Goal: Task Accomplishment & Management: Complete application form

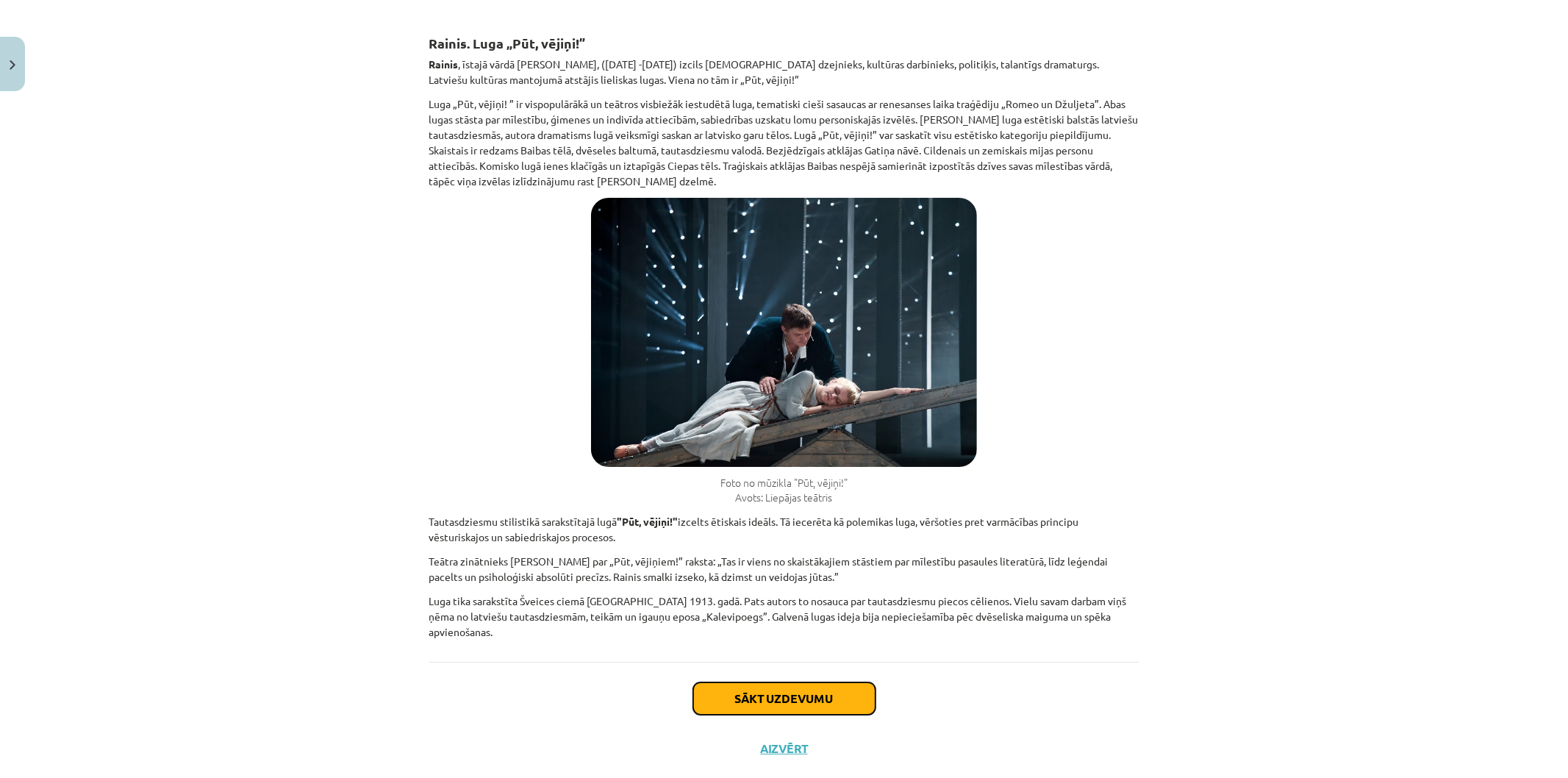
click at [816, 682] on button "Sākt uzdevumu" at bounding box center [784, 698] width 182 height 32
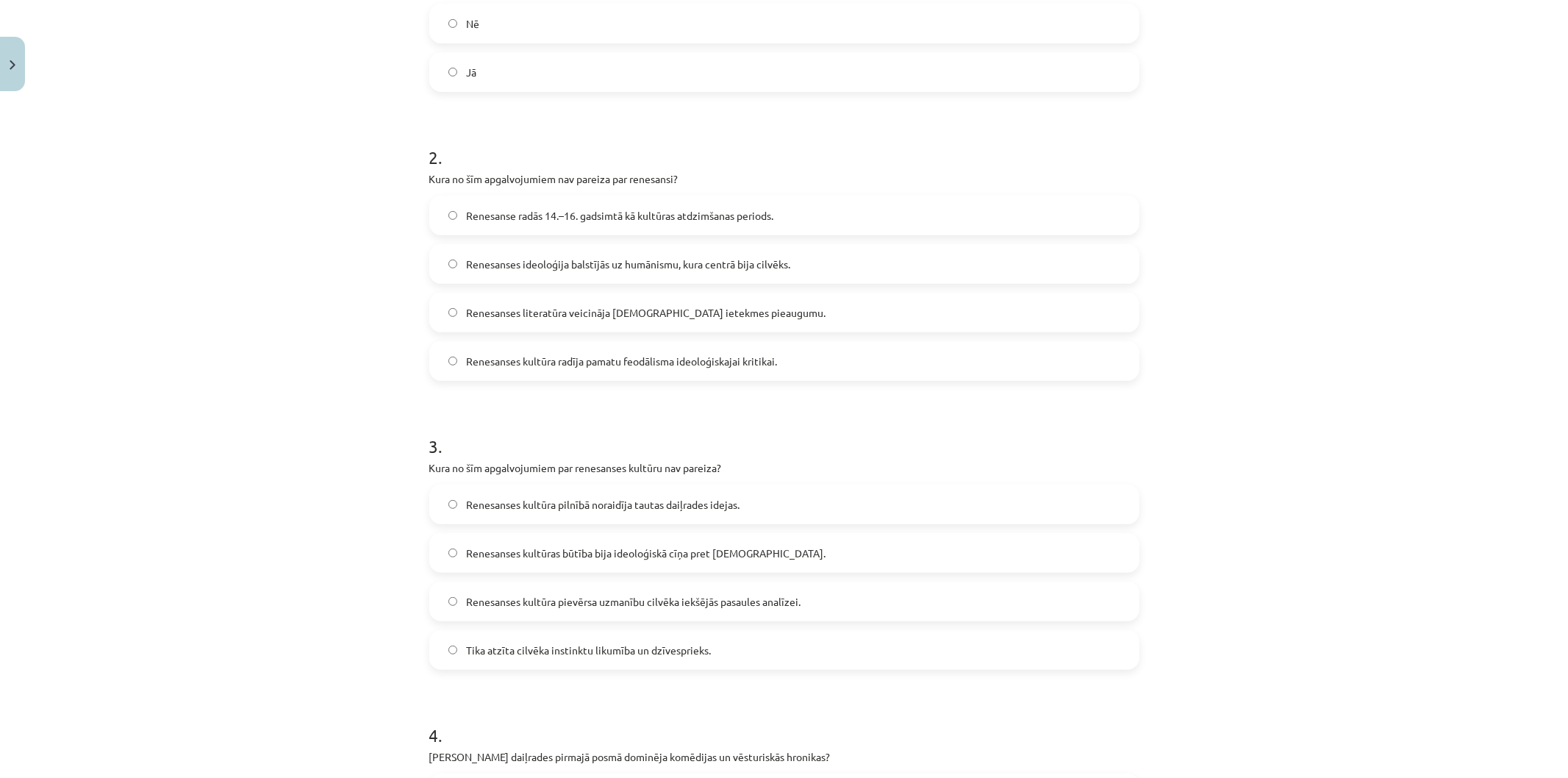
click at [328, 305] on div "Mācību tēma: Literatūras i - 10. klases 4. ieskaites mācību materiāls #2 Tēma "…" at bounding box center [784, 389] width 1568 height 778
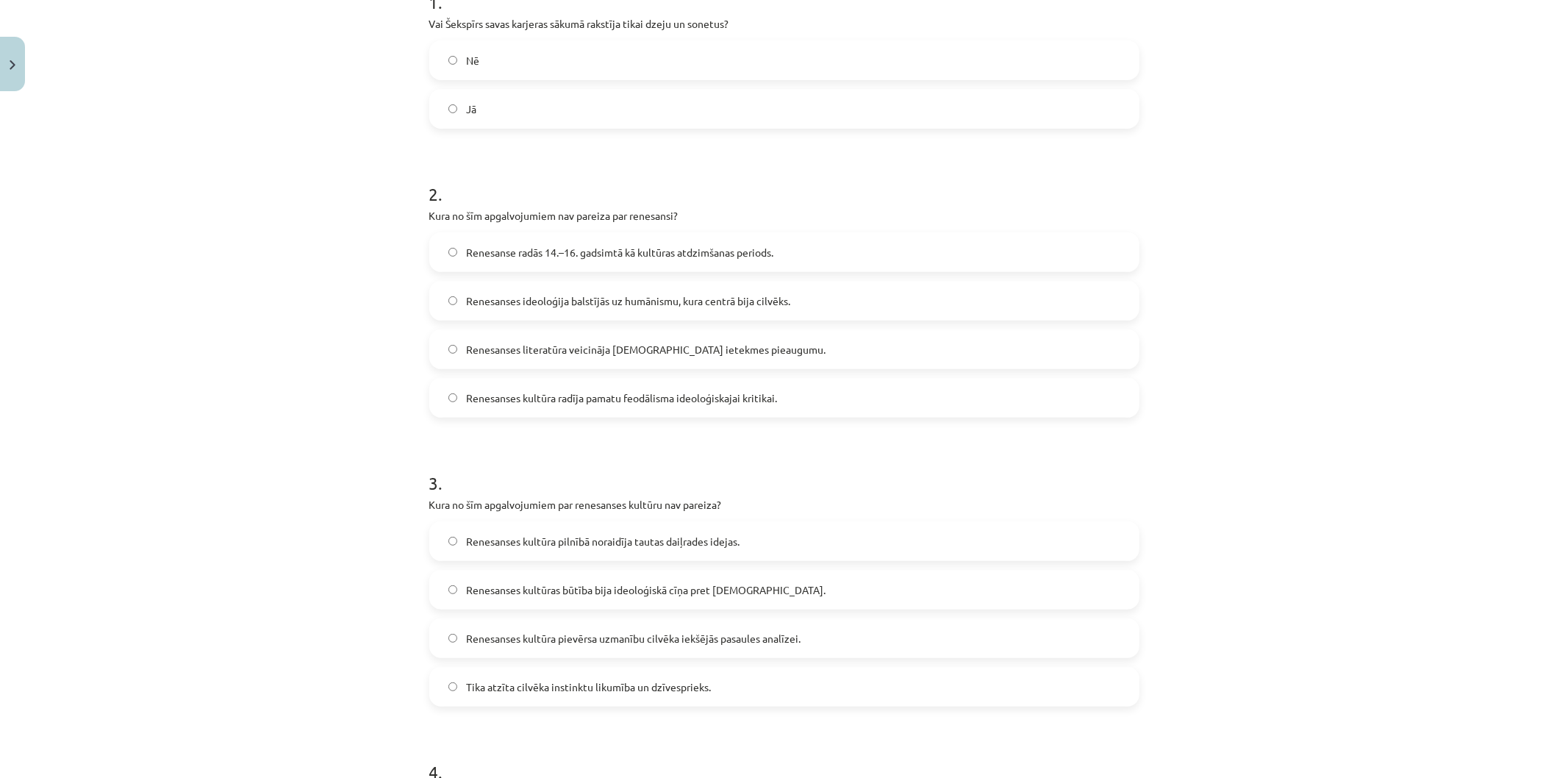
scroll to position [245, 0]
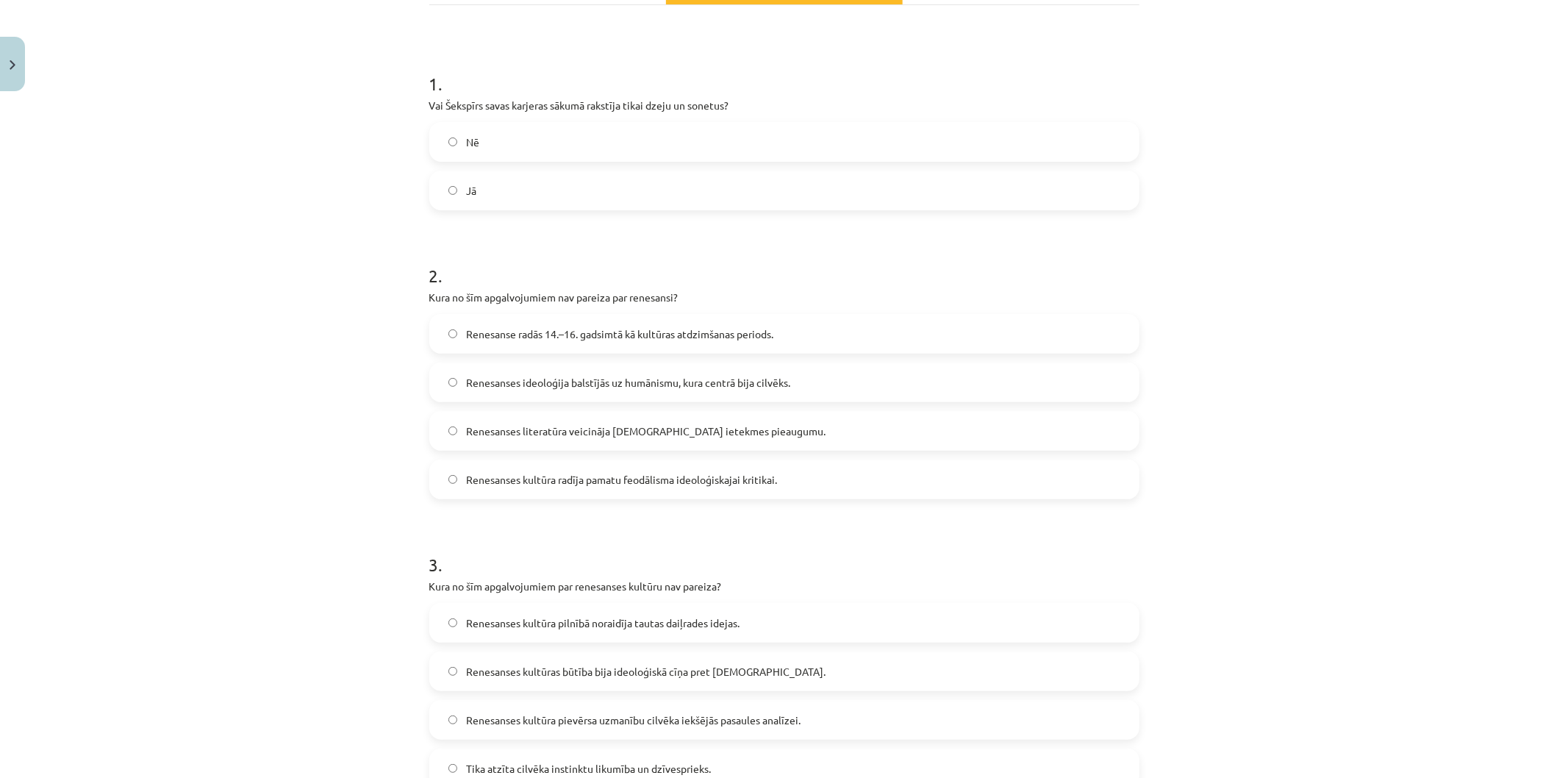
click at [498, 156] on label "Nē" at bounding box center [785, 142] width 707 height 36
click at [522, 432] on span "Renesanses literatūra veicināja [DEMOGRAPHIC_DATA] ietekmes pieaugumu." at bounding box center [646, 431] width 359 height 16
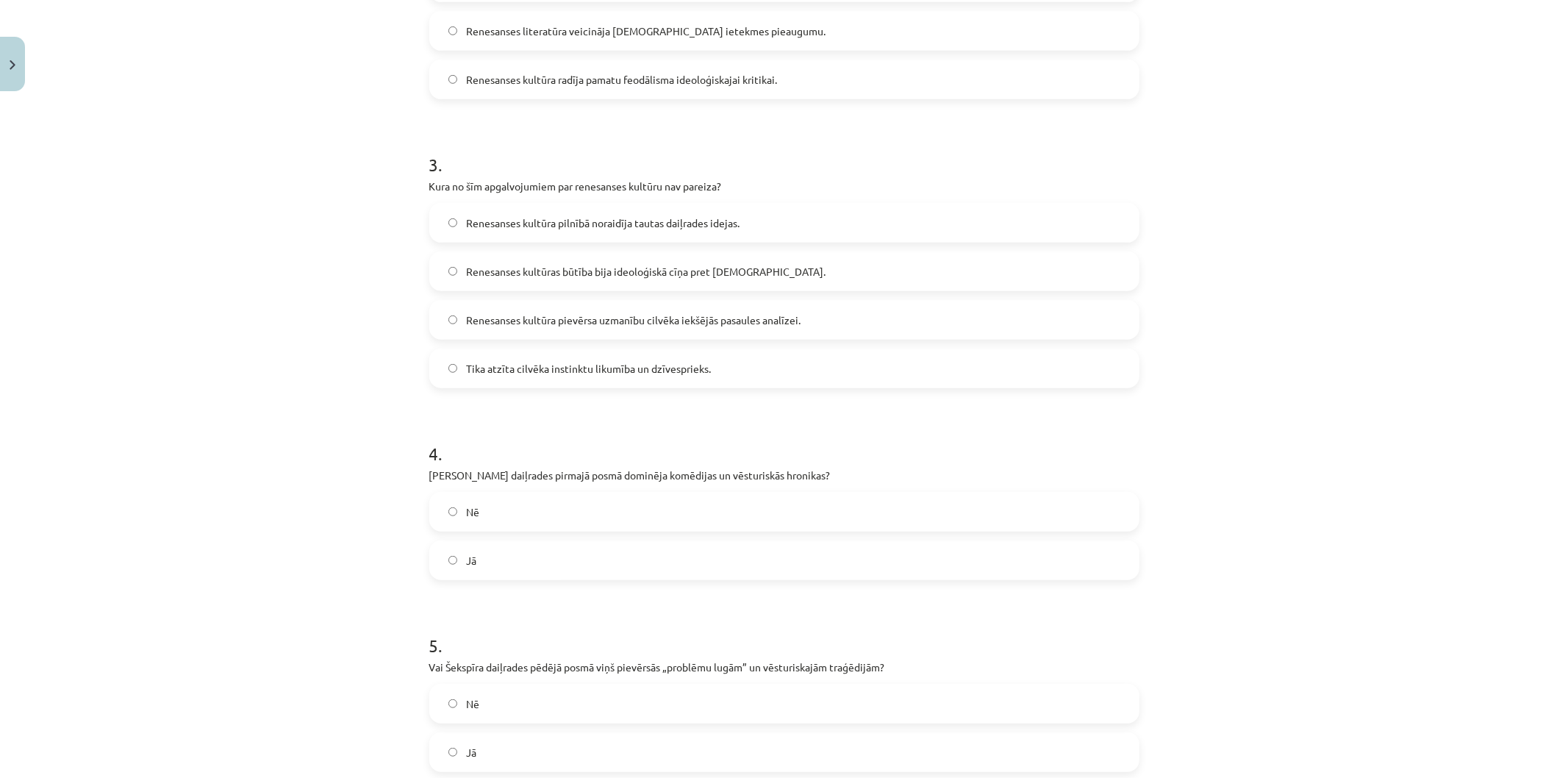
scroll to position [727, 0]
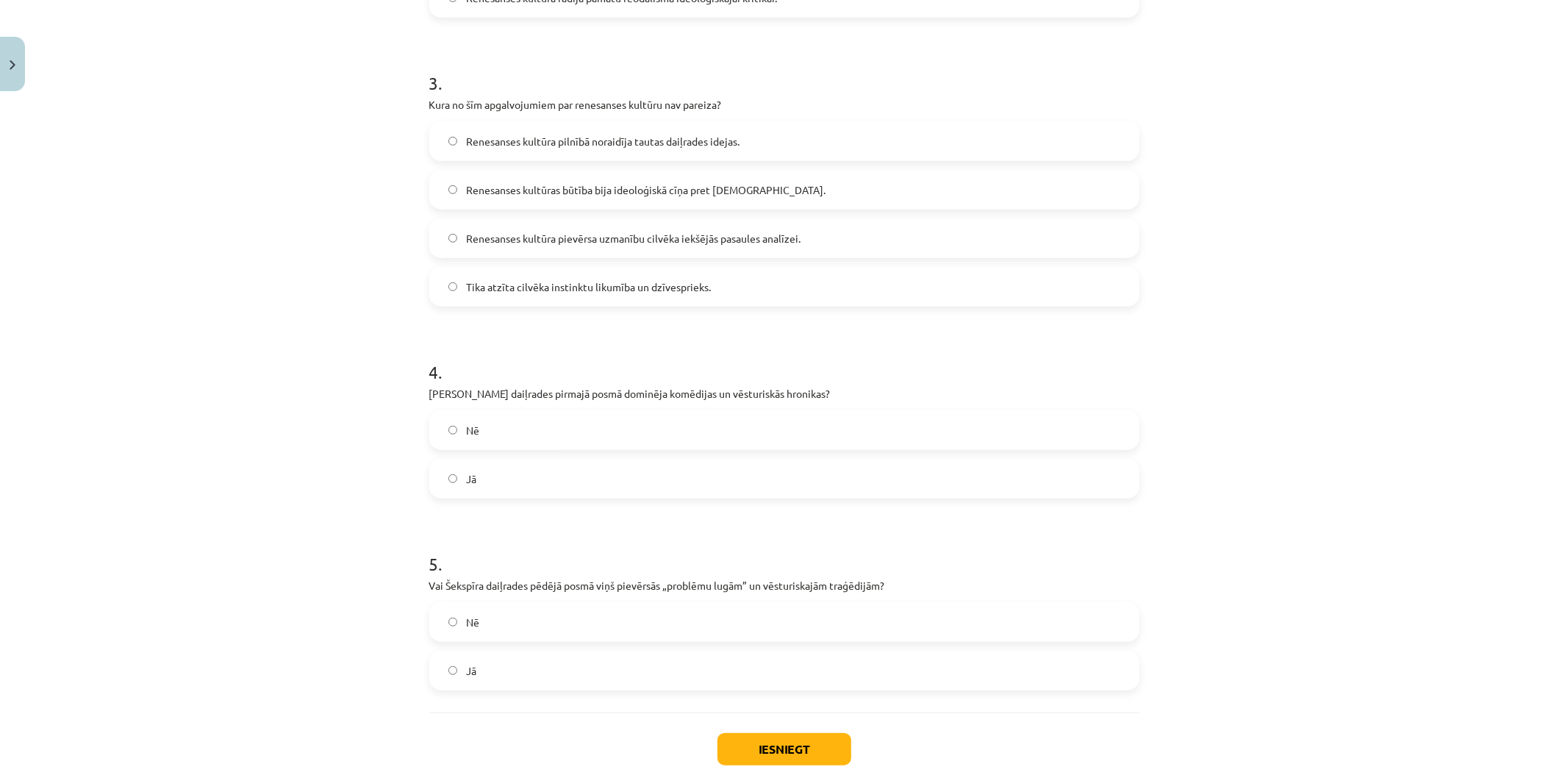
click at [484, 187] on span "Renesanses kultūras būtība bija ideoloģiskā cīņa pret [DEMOGRAPHIC_DATA]." at bounding box center [646, 190] width 359 height 16
click at [608, 190] on span "Renesanses kultūras būtība bija ideoloģiskā cīņa pret [DEMOGRAPHIC_DATA]." at bounding box center [646, 190] width 359 height 16
click at [497, 144] on span "Renesanses kultūra pilnībā noraidīja tautas daiļrades idejas." at bounding box center [603, 142] width 274 height 16
click at [479, 472] on label "Jā" at bounding box center [785, 479] width 707 height 36
click at [526, 679] on label "Jā" at bounding box center [785, 670] width 707 height 36
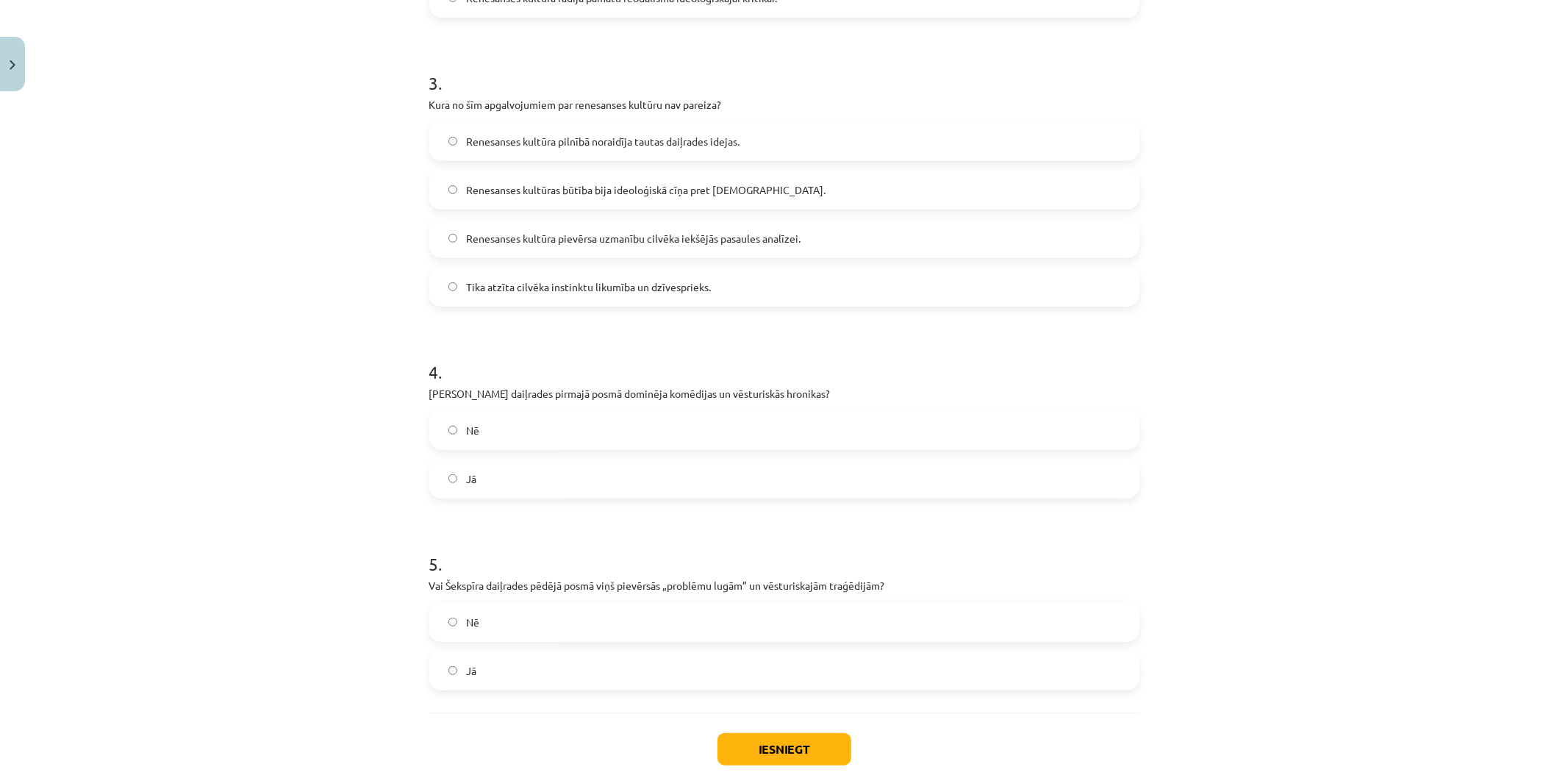
click at [758, 723] on div "Iesniegt Aizvērt" at bounding box center [785, 765] width 710 height 103
click at [780, 746] on button "Iesniegt" at bounding box center [784, 750] width 134 height 32
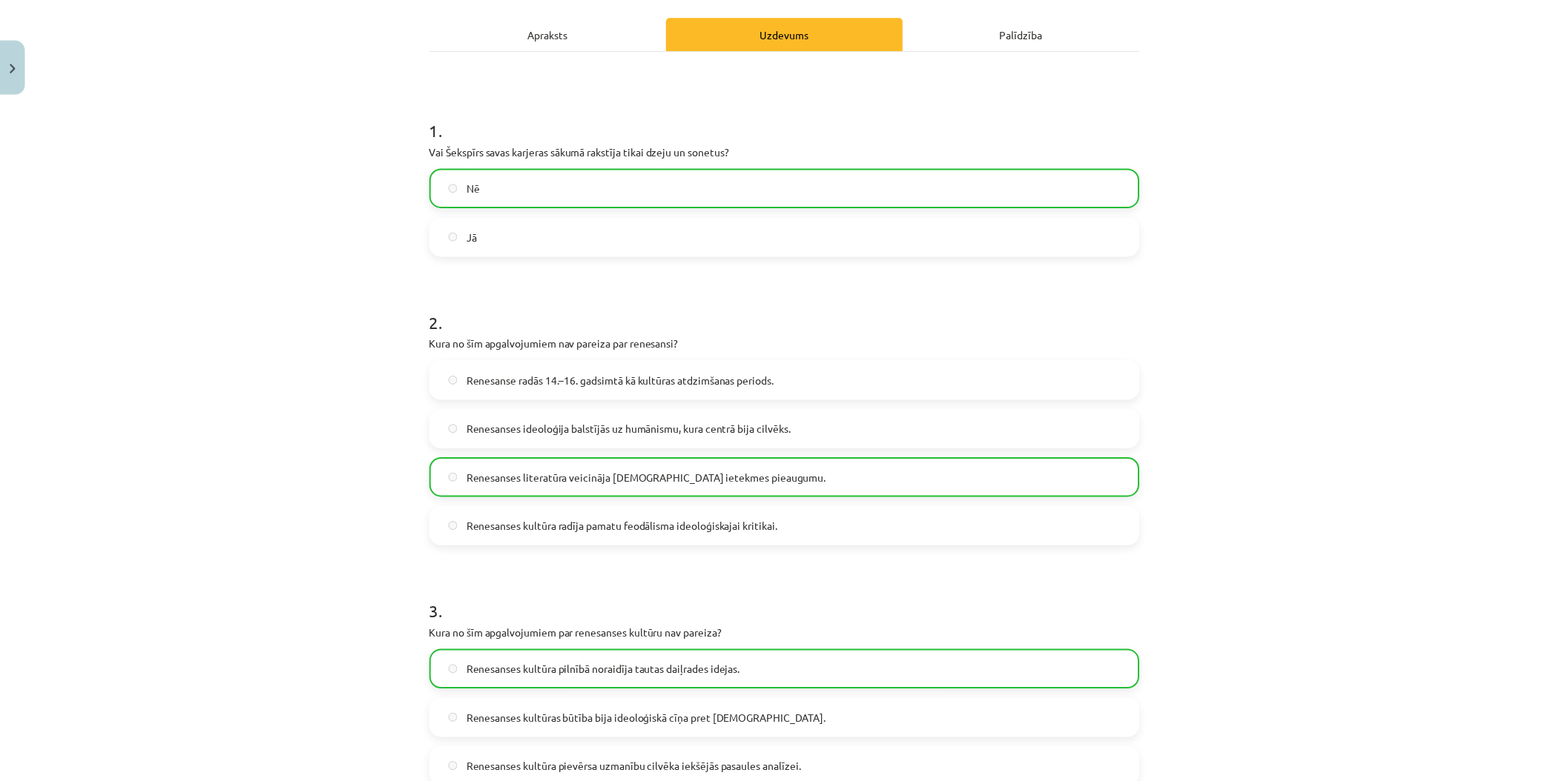
scroll to position [0, 0]
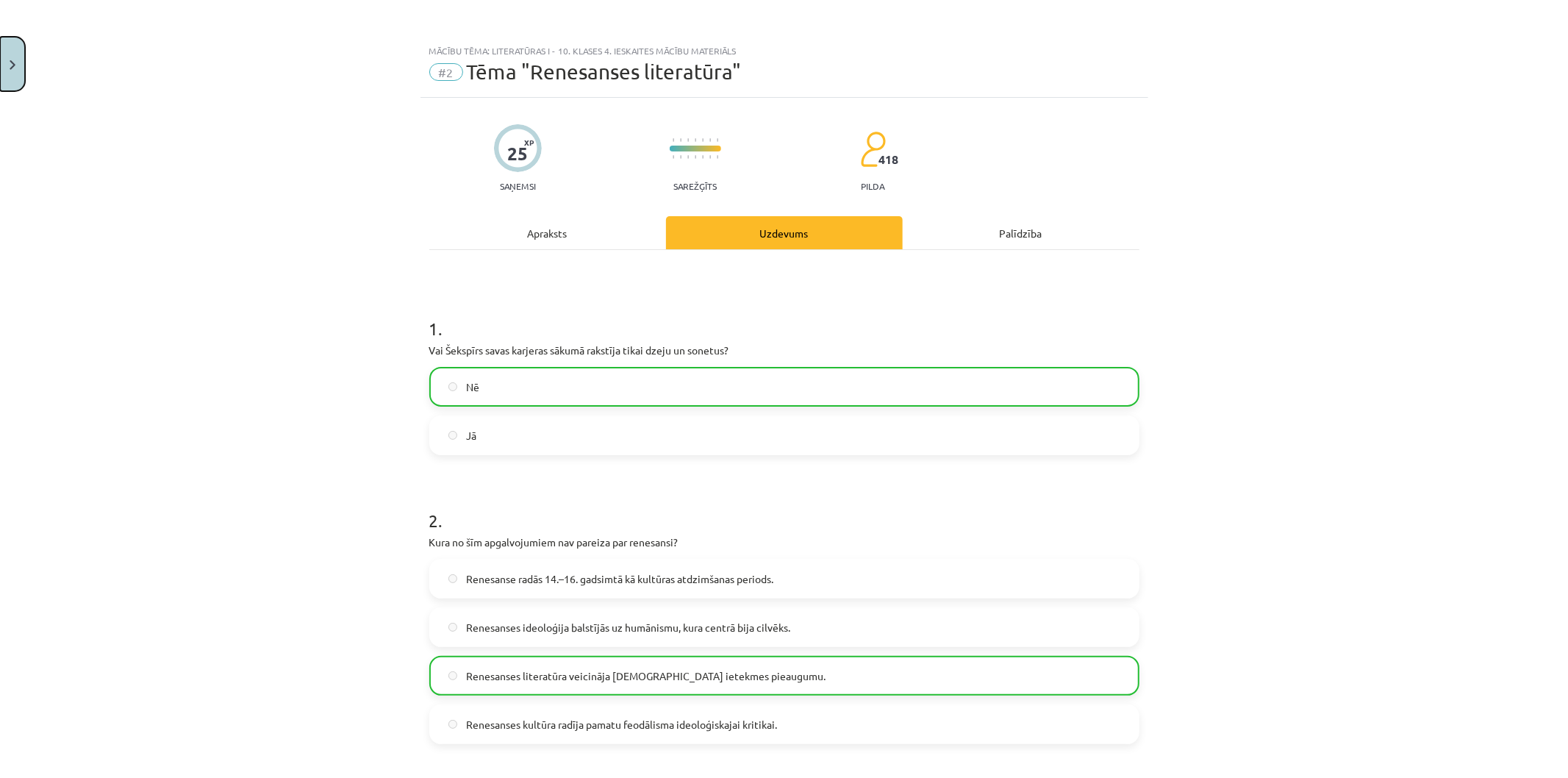
click at [2, 83] on button "Close" at bounding box center [13, 63] width 25 height 55
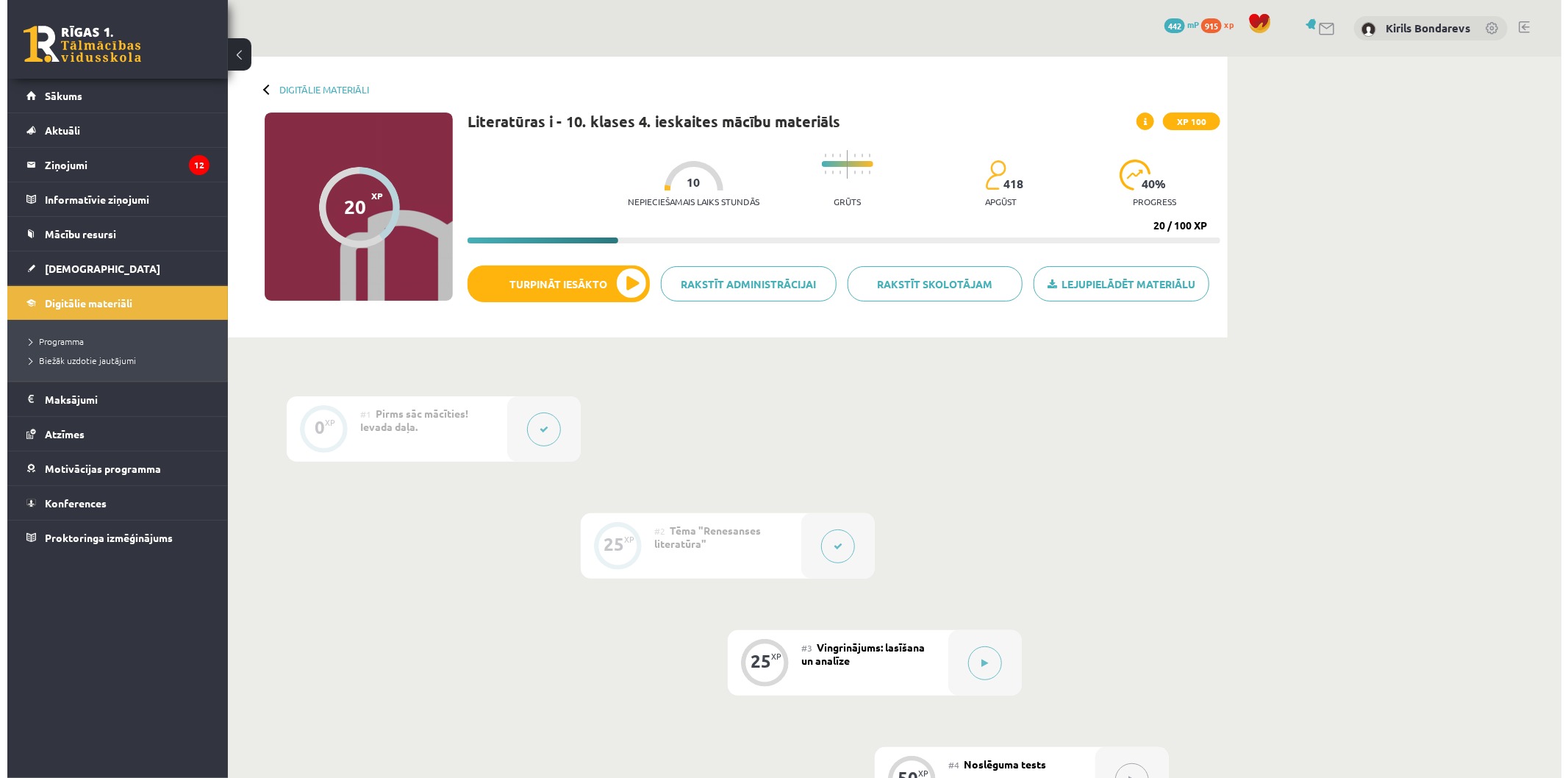
scroll to position [245, 0]
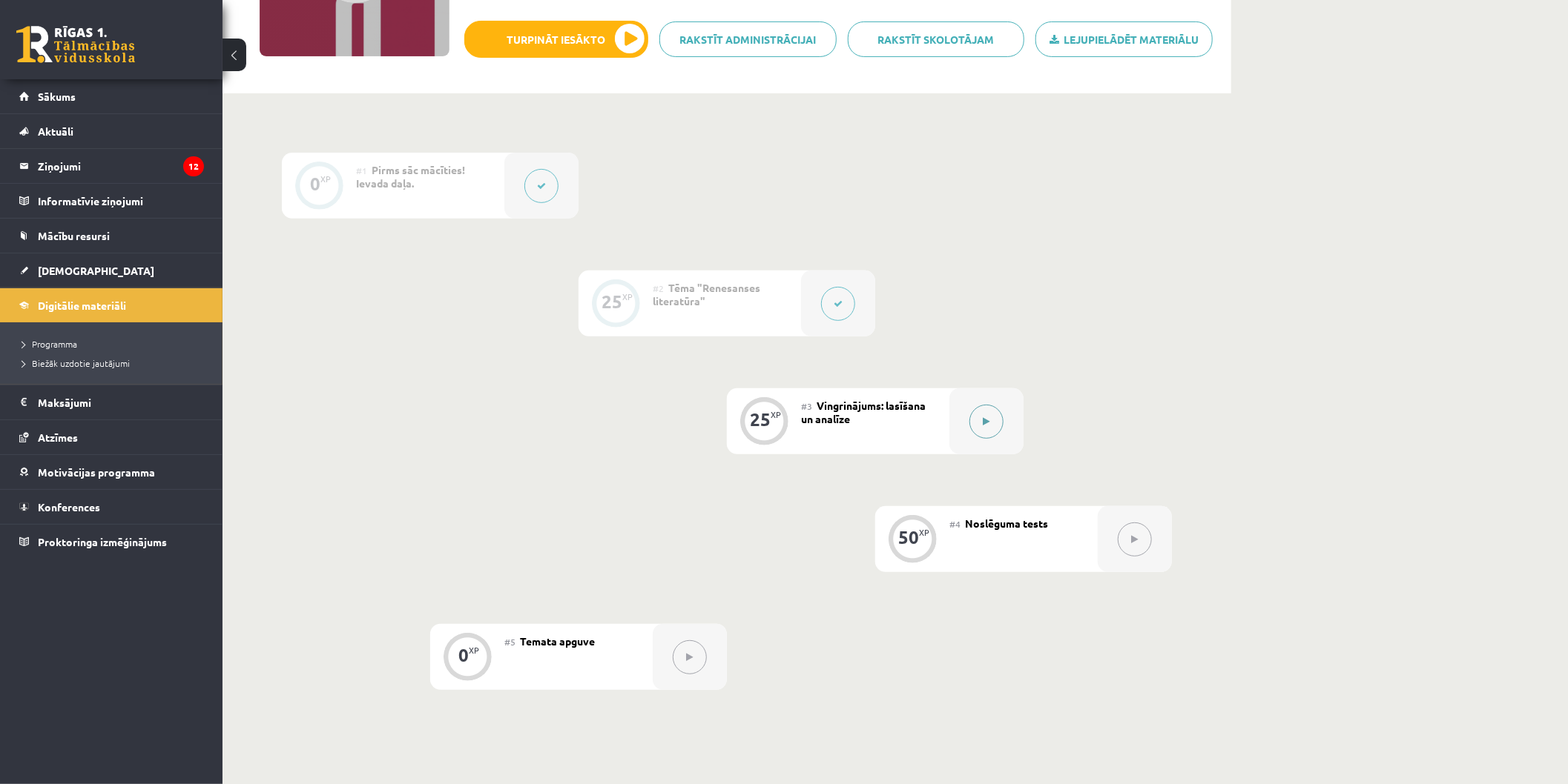
click at [986, 438] on div at bounding box center [986, 421] width 74 height 66
